Goal: Check status: Check status

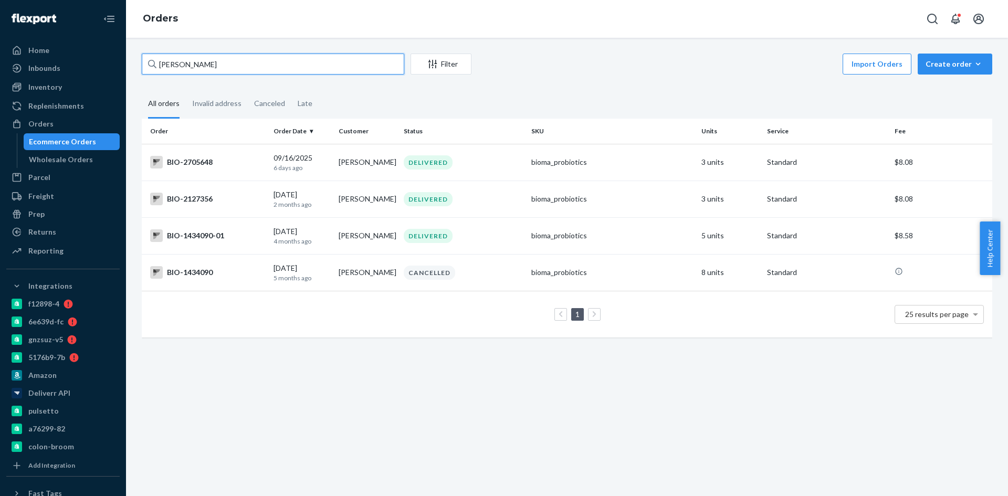
click at [187, 62] on input "[PERSON_NAME]" at bounding box center [273, 64] width 263 height 21
paste input "2667567"
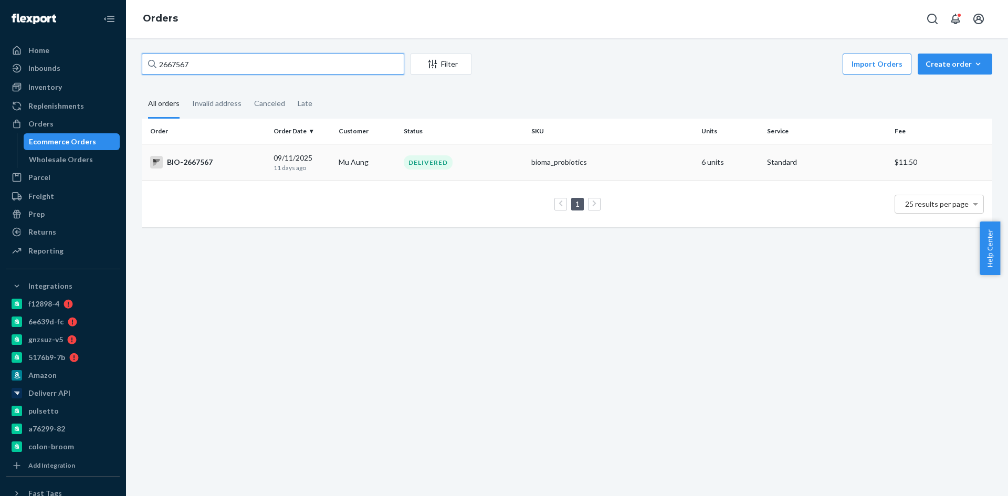
type input "2667567"
click at [194, 160] on div "BIO-2667567" at bounding box center [207, 162] width 115 height 13
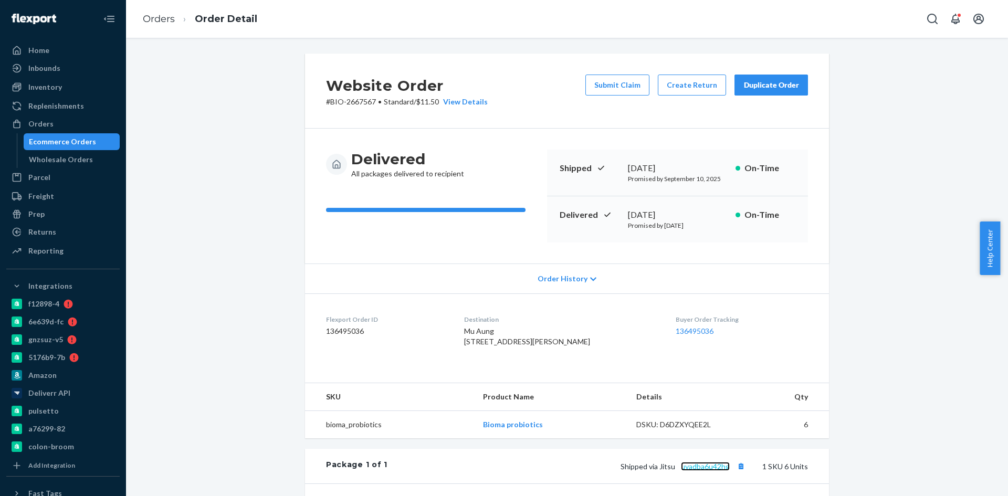
click at [707, 471] on link "uvadba6u42hg" at bounding box center [705, 466] width 49 height 9
click at [665, 218] on div "[DATE]" at bounding box center [677, 215] width 99 height 12
copy div "[DATE]"
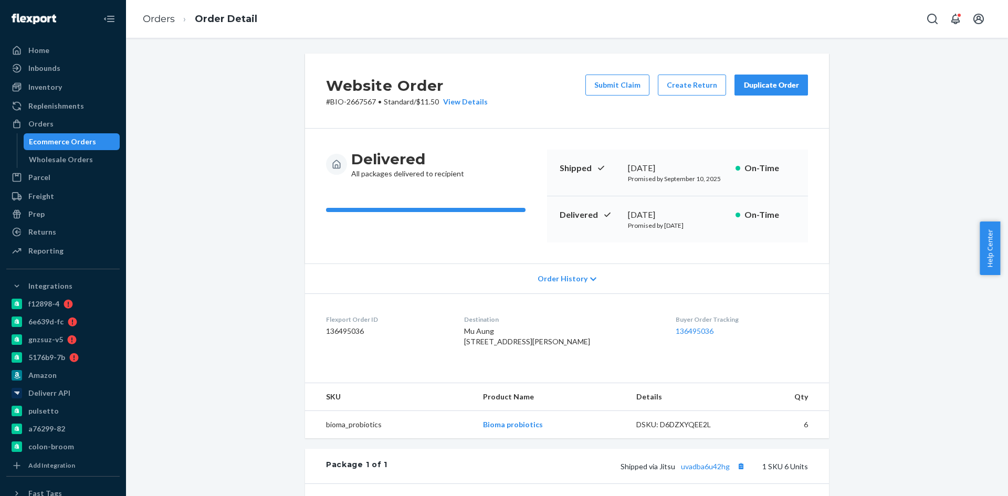
click at [357, 102] on p "# BIO-2667567 • Standard / $11.50 View Details" at bounding box center [407, 102] width 162 height 11
click at [357, 101] on p "# BIO-2667567 • Standard / $11.50 View Details" at bounding box center [407, 102] width 162 height 11
copy p "2667567"
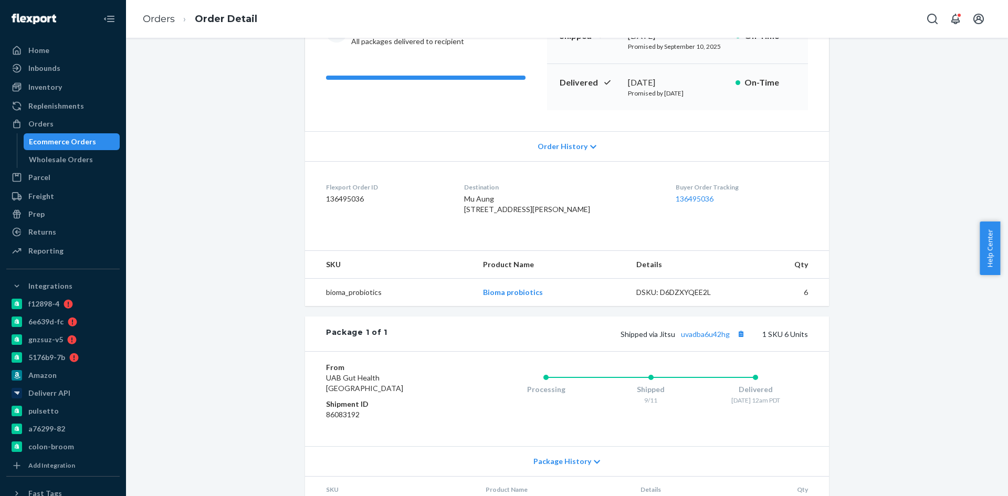
scroll to position [158, 0]
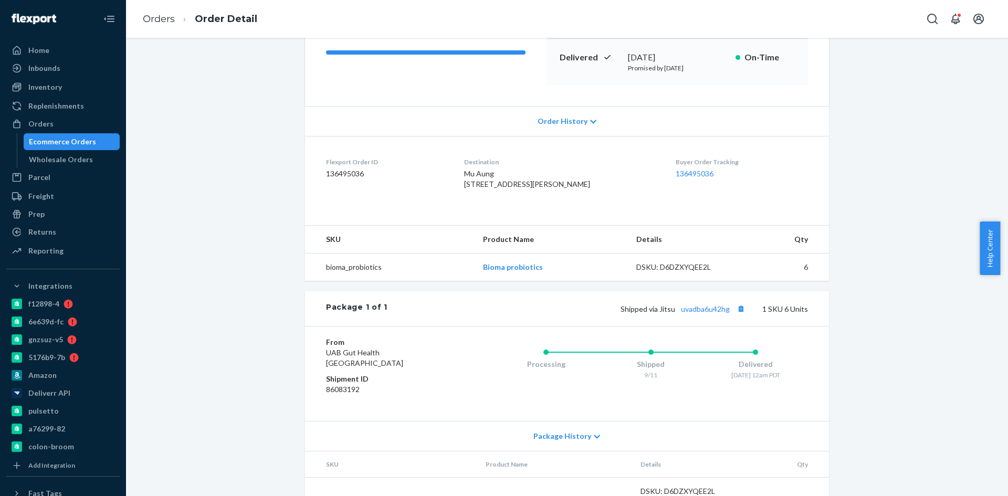
click at [65, 142] on div "Ecommerce Orders" at bounding box center [62, 142] width 67 height 11
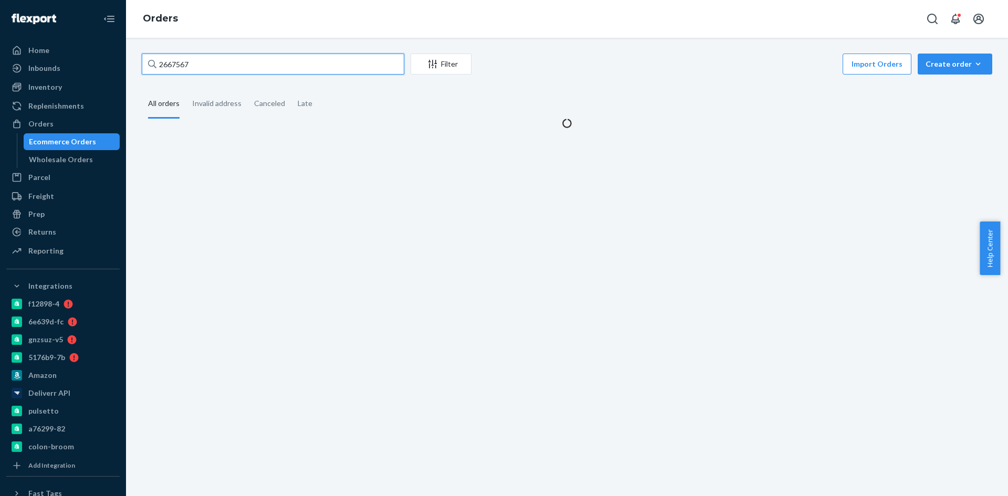
click at [217, 57] on input "2667567" at bounding box center [273, 64] width 263 height 21
paste input "771688"
click at [217, 57] on input "2667567" at bounding box center [273, 64] width 263 height 21
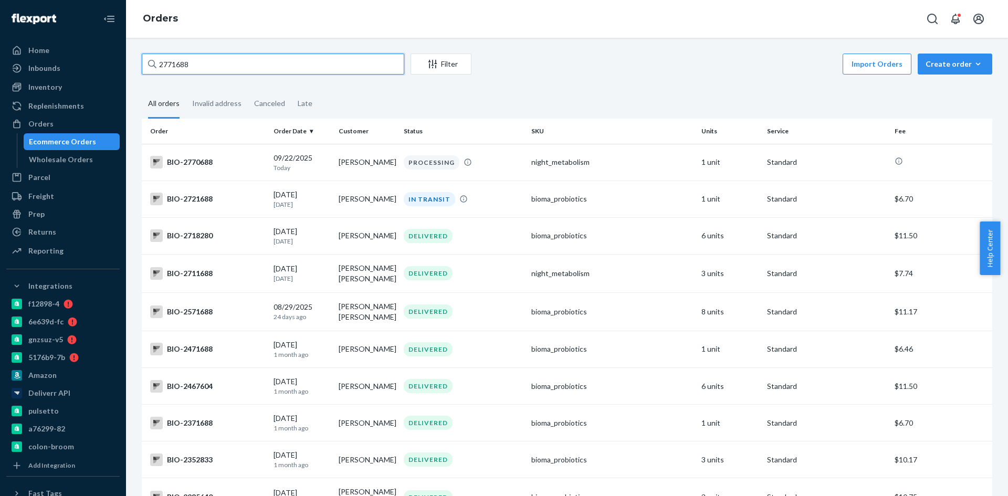
click at [203, 62] on input "2771688" at bounding box center [273, 64] width 263 height 21
paste input "[PERSON_NAME]"
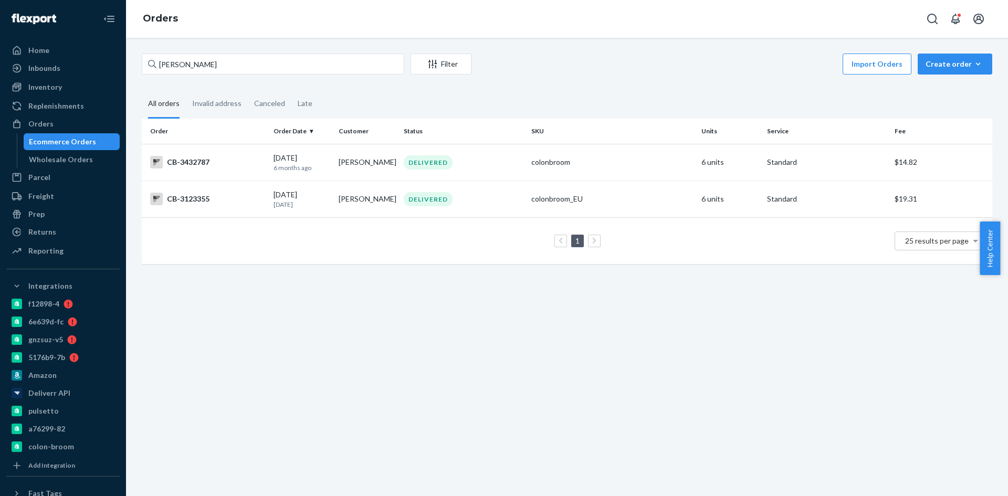
click at [43, 144] on div "Ecommerce Orders" at bounding box center [62, 142] width 67 height 11
click at [189, 64] on input "[PERSON_NAME]" at bounding box center [273, 64] width 263 height 21
paste input "2708888"
click at [189, 64] on input "2708888" at bounding box center [273, 64] width 263 height 21
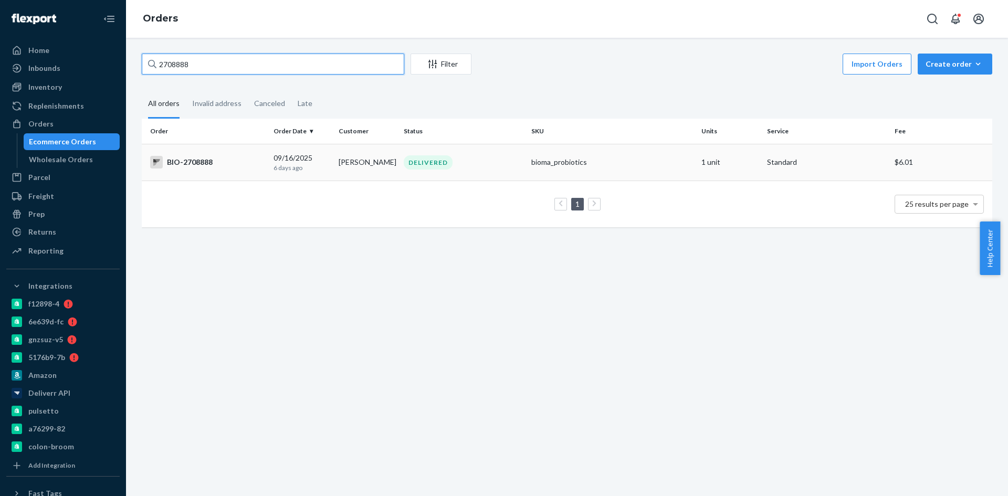
type input "2708888"
click at [189, 161] on div "BIO-2708888" at bounding box center [207, 162] width 115 height 13
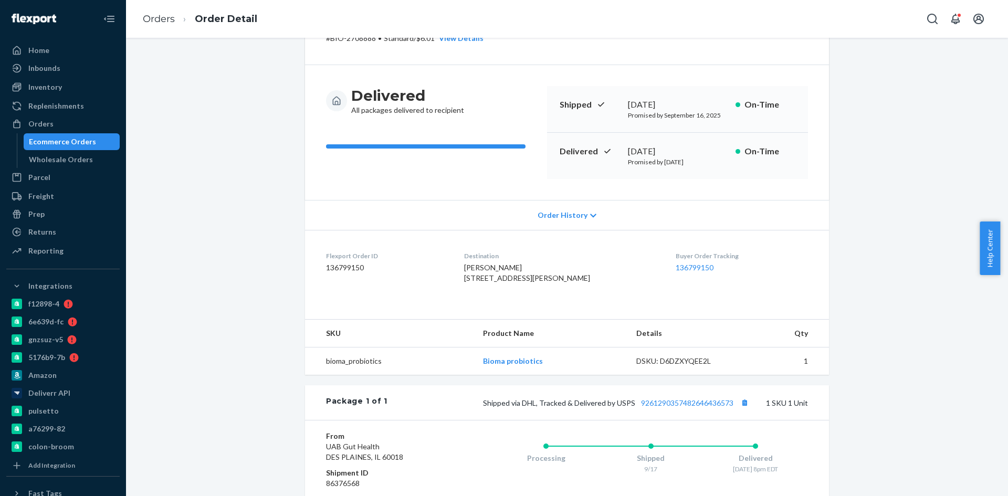
scroll to position [11, 0]
